Goal: Information Seeking & Learning: Learn about a topic

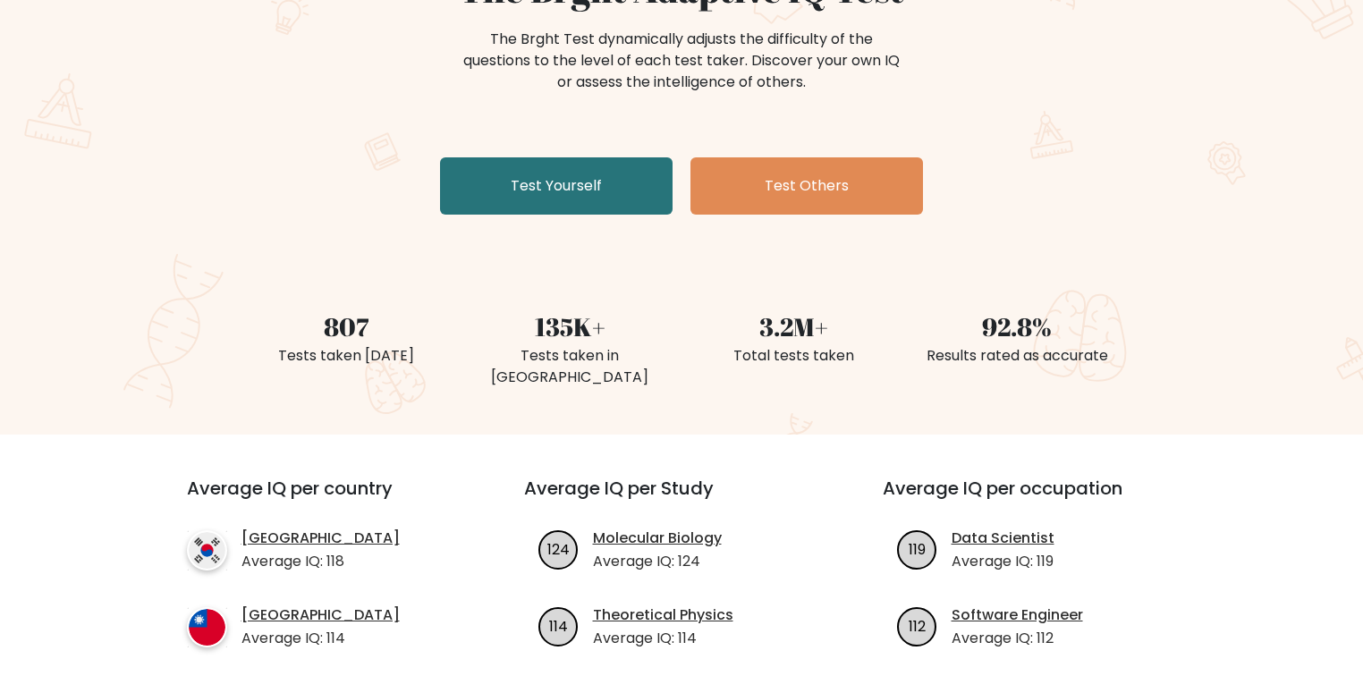
scroll to position [215, 0]
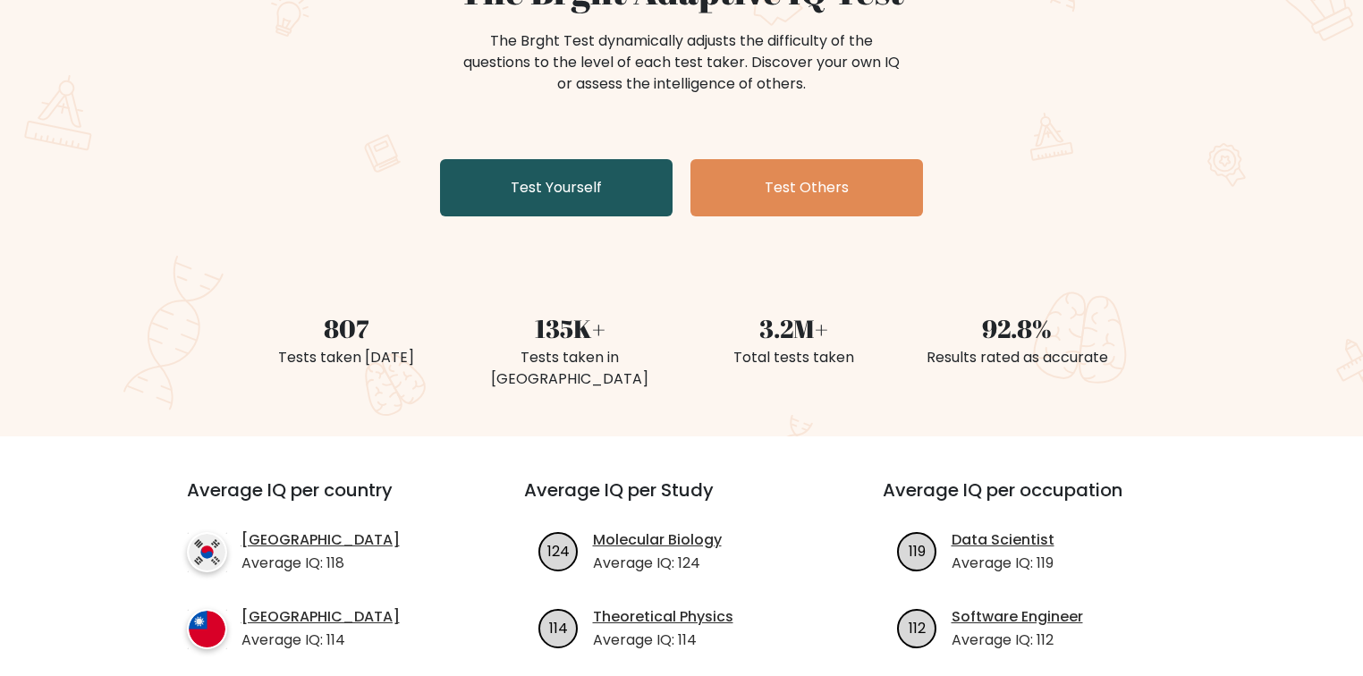
click at [616, 199] on link "Test Yourself" at bounding box center [556, 187] width 233 height 57
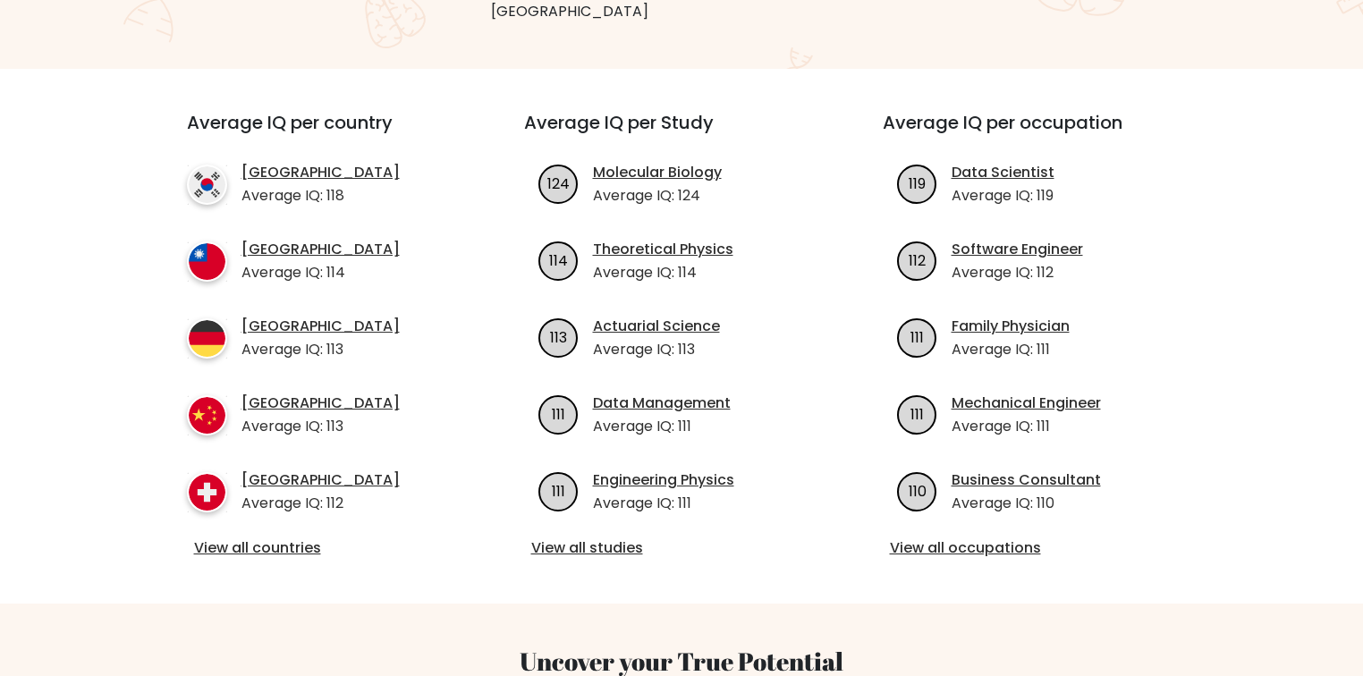
scroll to position [572, 0]
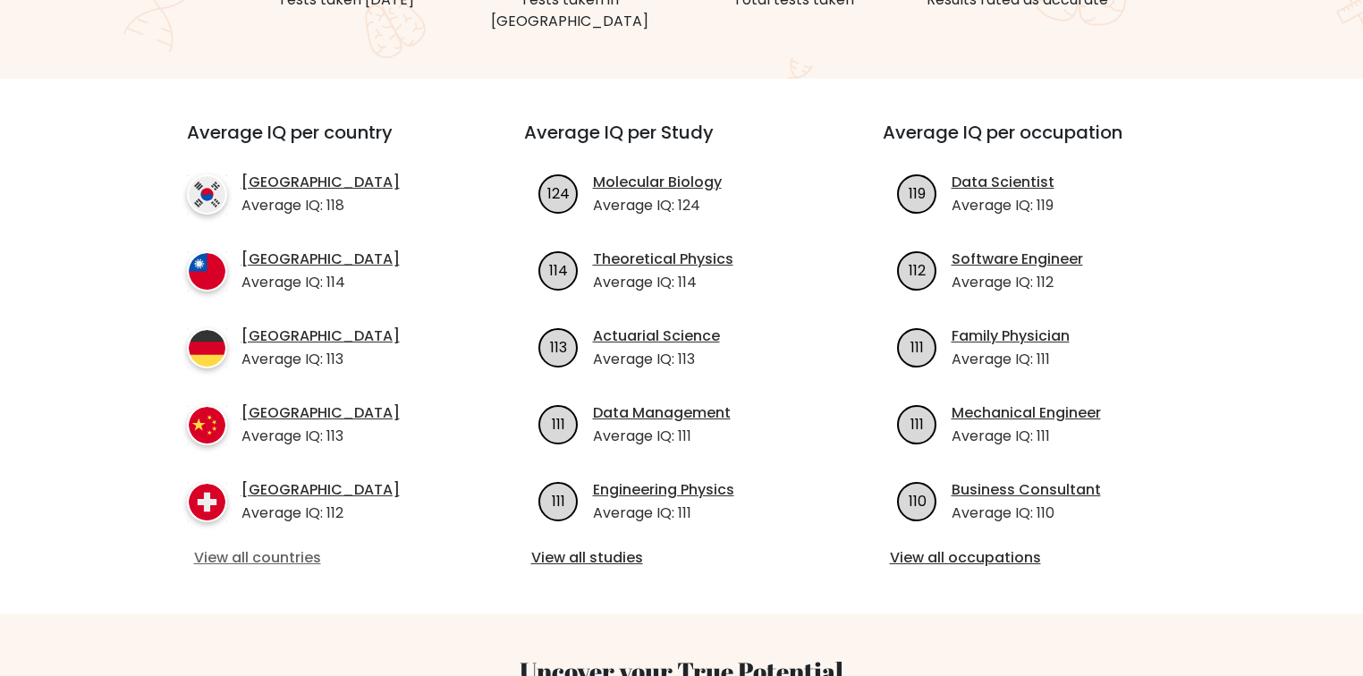
click at [252, 547] on link "View all countries" at bounding box center [323, 557] width 258 height 21
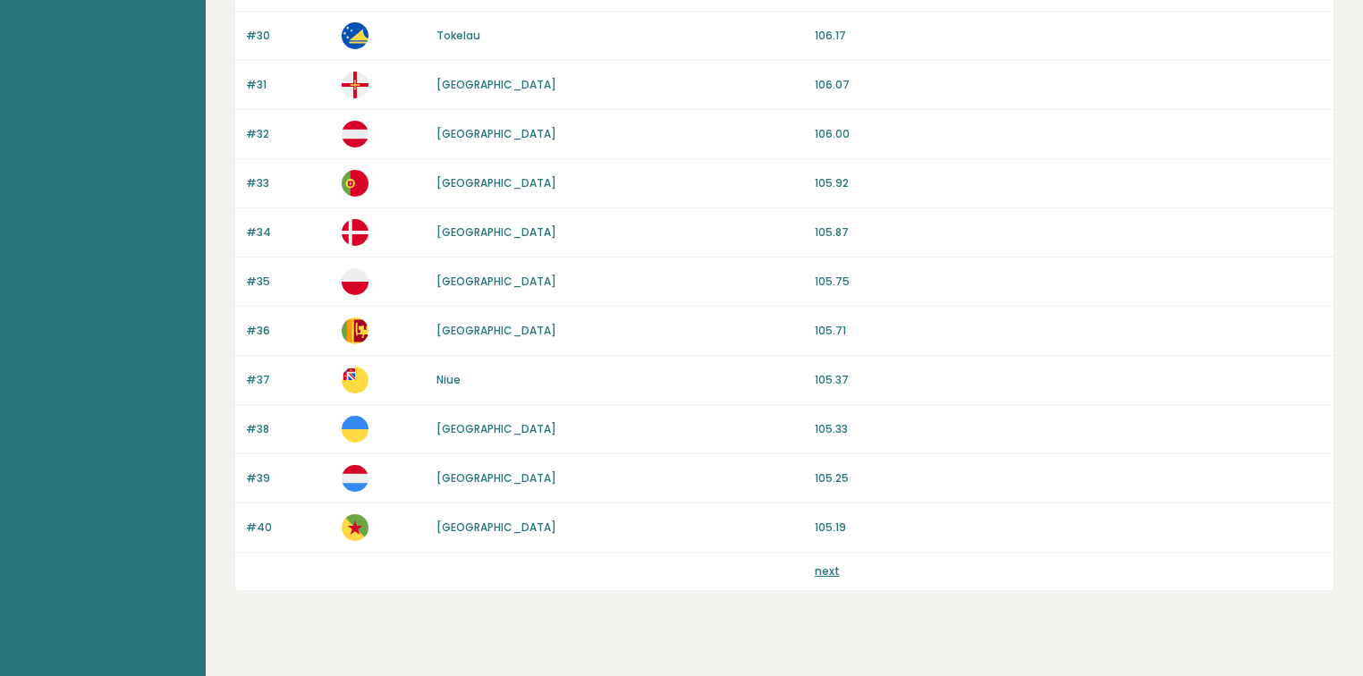
scroll to position [1638, 0]
